Goal: Task Accomplishment & Management: Manage account settings

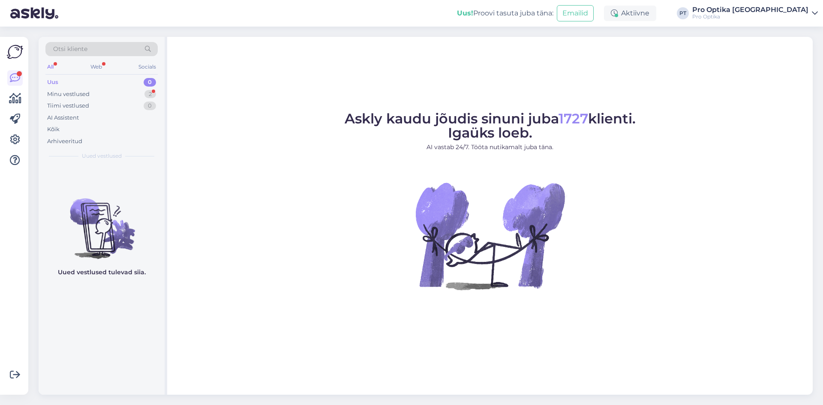
click at [101, 84] on div "Uus 0" at bounding box center [101, 82] width 112 height 12
click at [89, 60] on div "Otsi kliente" at bounding box center [101, 51] width 112 height 19
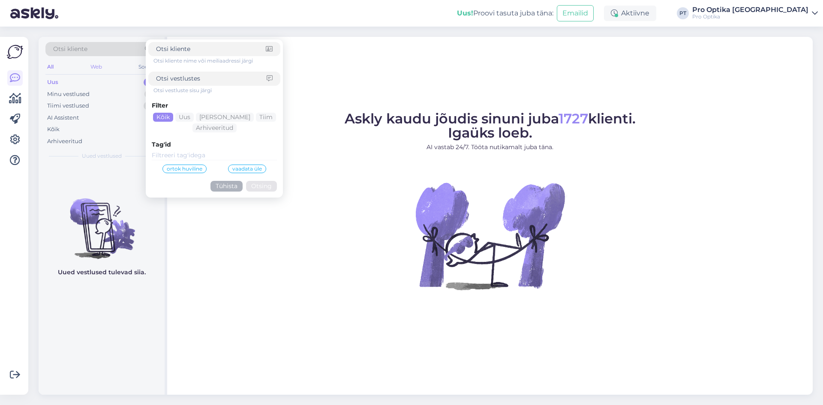
click at [96, 72] on div "Web" at bounding box center [96, 66] width 15 height 11
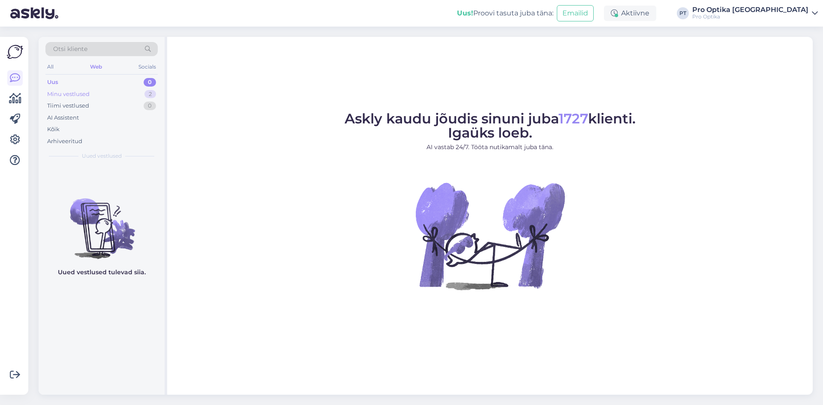
click at [94, 96] on div "Minu vestlused 2" at bounding box center [101, 94] width 112 height 12
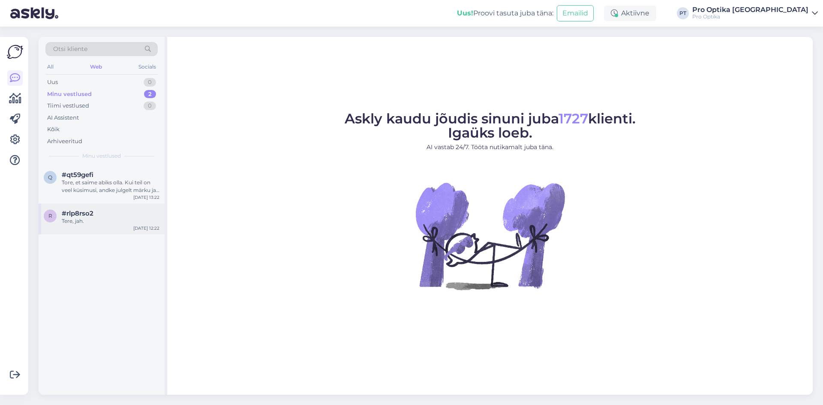
click at [94, 211] on div "#rlp8rso2" at bounding box center [111, 214] width 98 height 8
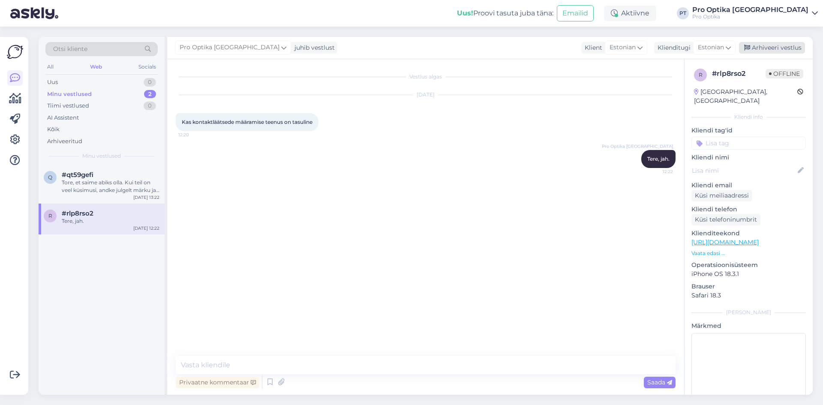
click at [771, 48] on div "Arhiveeri vestlus" at bounding box center [772, 48] width 66 height 12
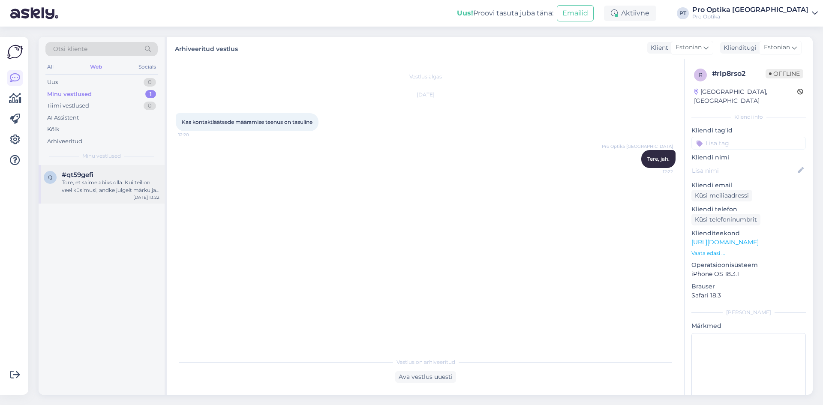
click at [128, 191] on div "Tore, et saime abiks olla. Kui teil on veel küsimusi, andke julgelt märku ja ai…" at bounding box center [111, 186] width 98 height 15
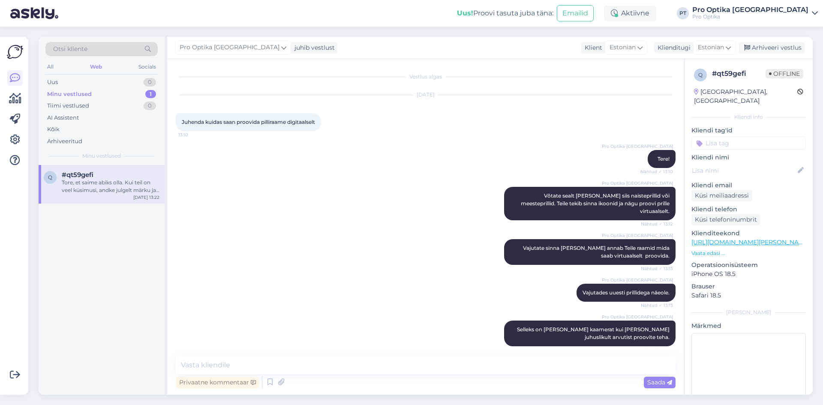
scroll to position [81, 0]
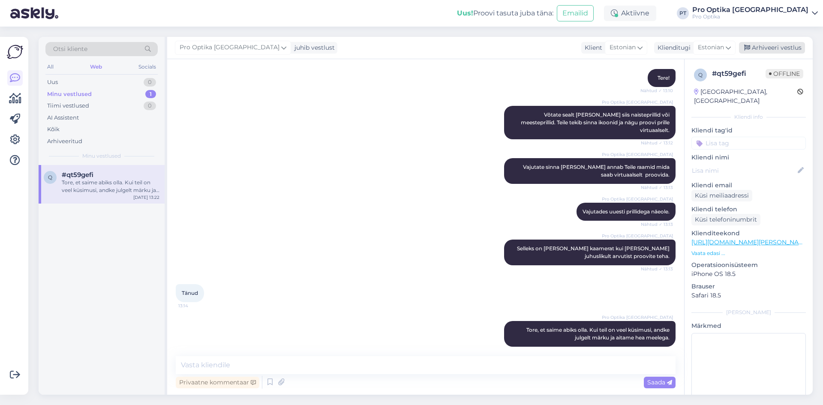
click at [774, 51] on div "Arhiveeri vestlus" at bounding box center [772, 48] width 66 height 12
